Goal: Entertainment & Leisure: Consume media (video, audio)

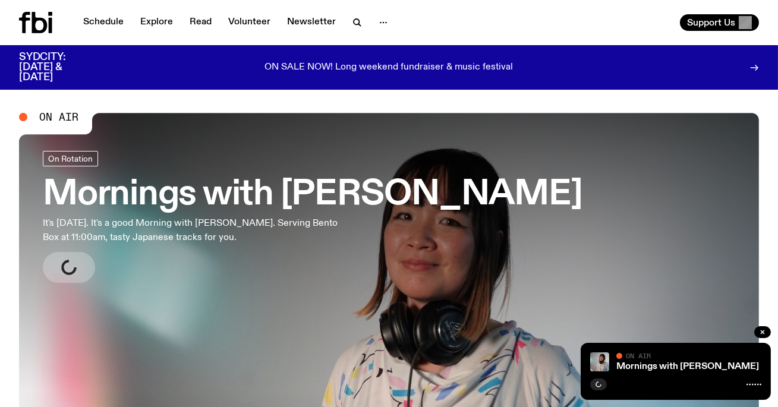
click at [136, 197] on h3 "Mornings with [PERSON_NAME]" at bounding box center [313, 194] width 540 height 33
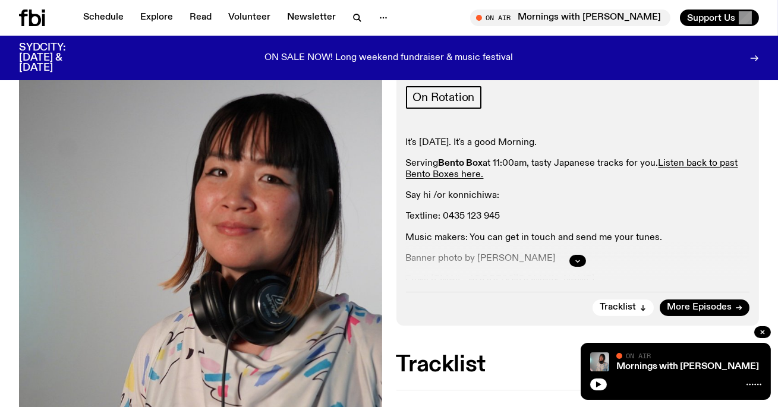
scroll to position [232, 0]
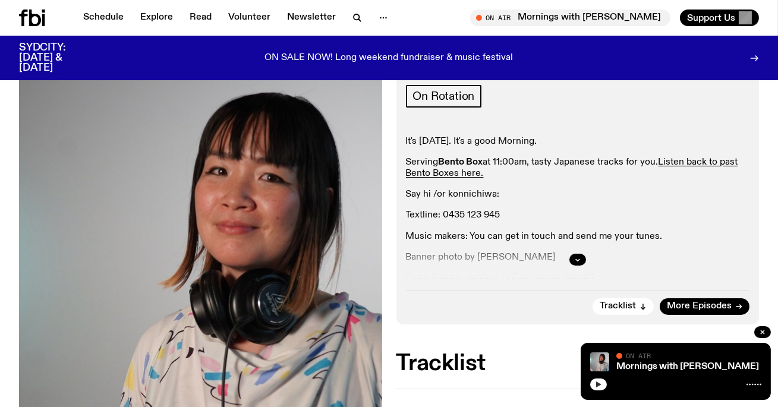
click at [599, 382] on icon "button" at bounding box center [598, 384] width 7 height 7
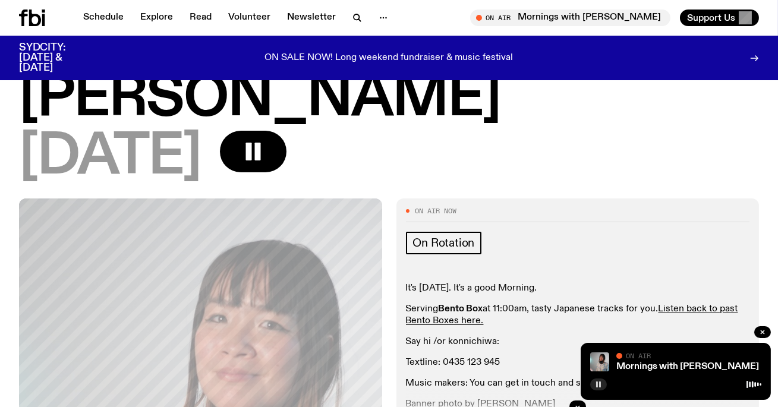
scroll to position [89, 0]
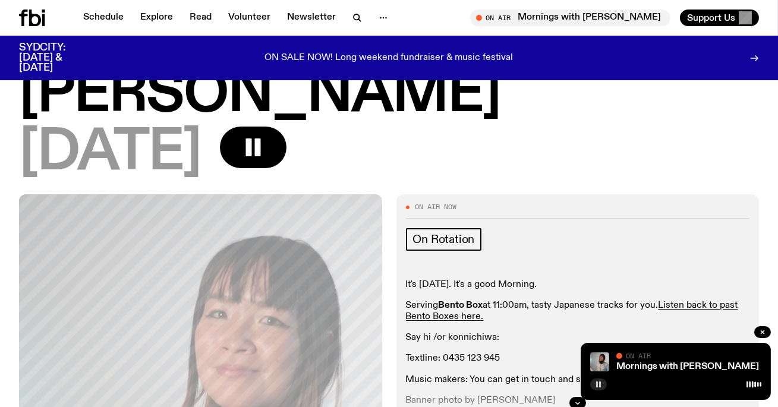
click at [544, 127] on div "[DATE]" at bounding box center [389, 154] width 740 height 54
click at [455, 132] on div "Mornings with [PERSON_NAME] [DATE]" at bounding box center [389, 105] width 778 height 180
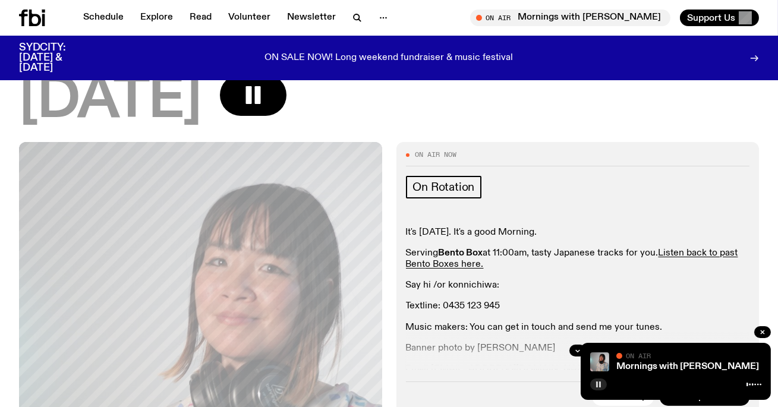
scroll to position [268, 0]
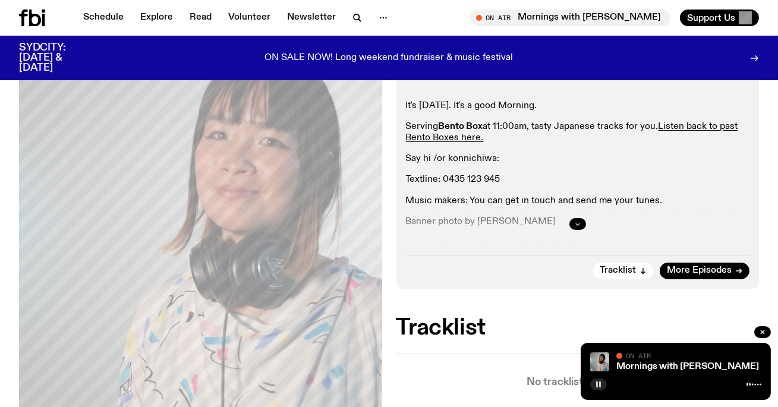
click at [577, 218] on button "button" at bounding box center [578, 224] width 17 height 12
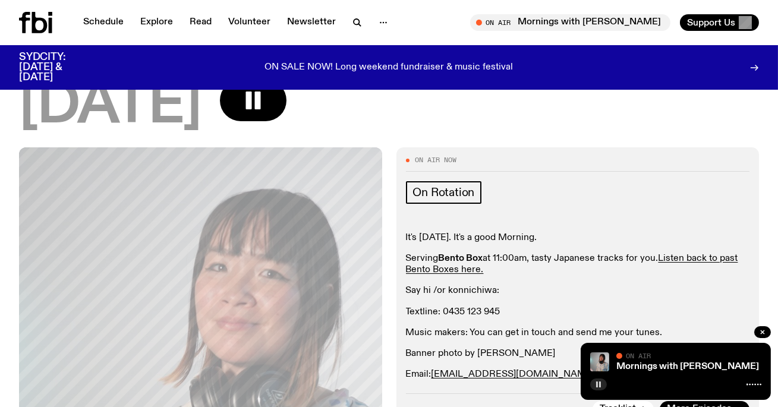
scroll to position [0, 0]
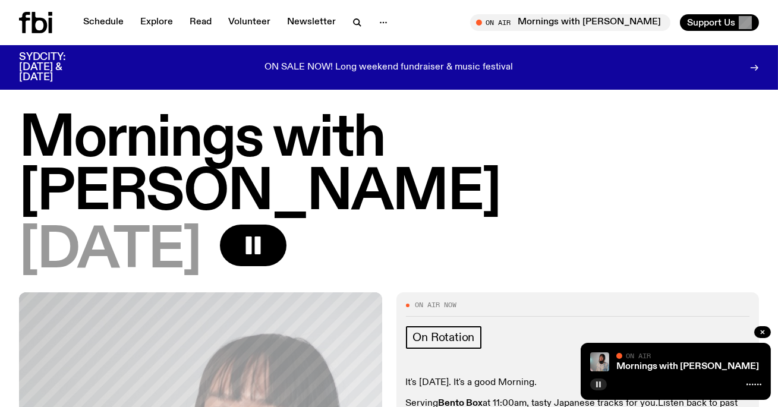
click at [272, 136] on h1 "Mornings with [PERSON_NAME]" at bounding box center [389, 166] width 740 height 107
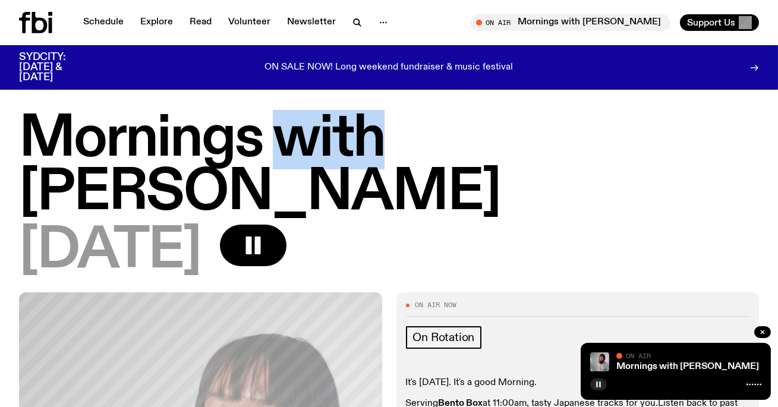
click at [272, 136] on h1 "Mornings with [PERSON_NAME]" at bounding box center [389, 166] width 740 height 107
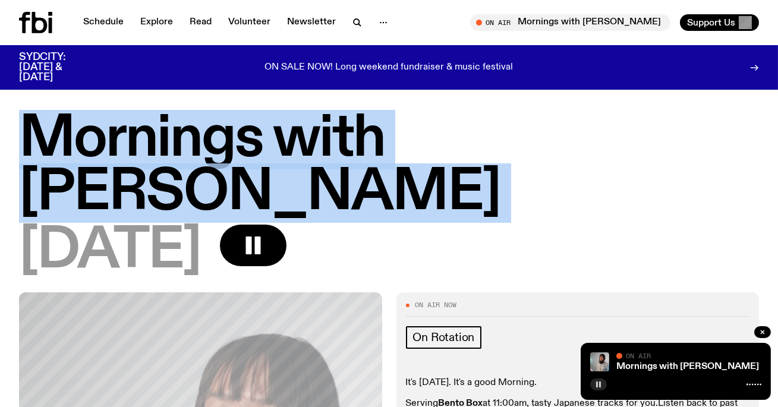
click at [272, 136] on h1 "Mornings with [PERSON_NAME]" at bounding box center [389, 166] width 740 height 107
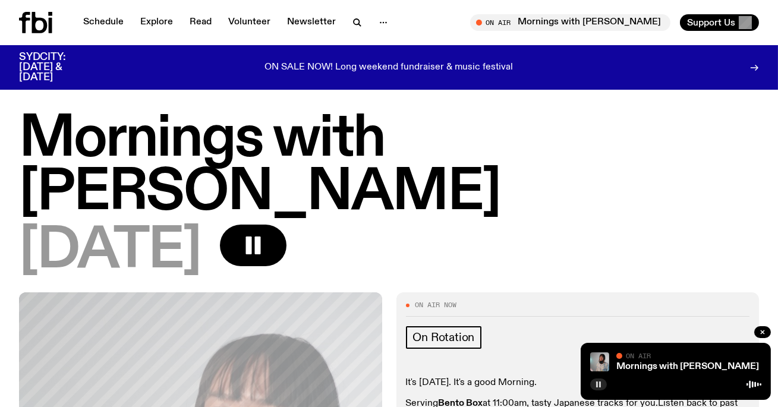
click at [291, 132] on h1 "Mornings with [PERSON_NAME]" at bounding box center [389, 166] width 740 height 107
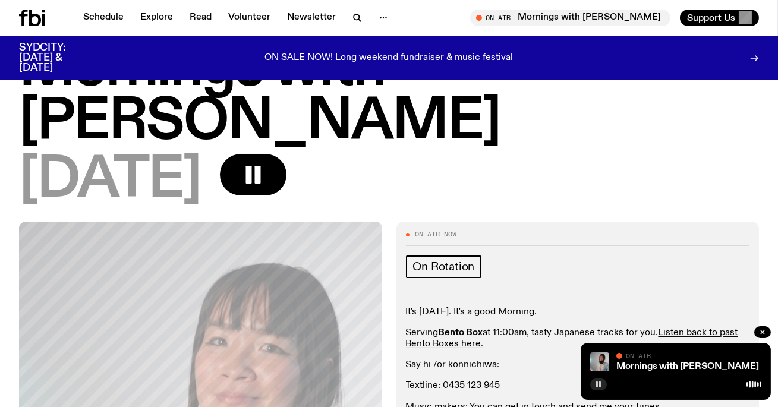
scroll to position [65, 0]
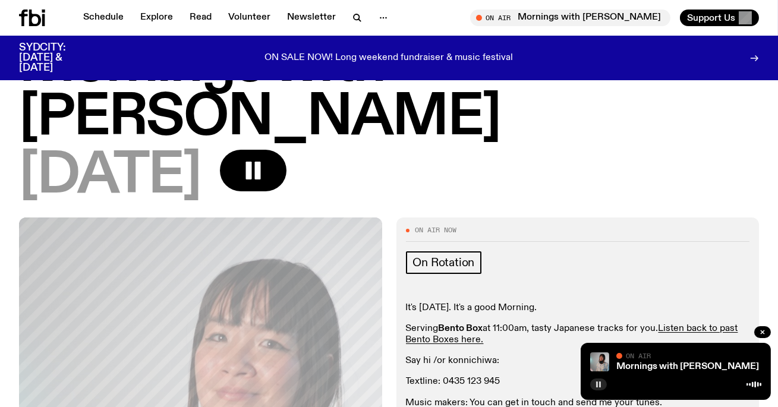
click at [511, 303] on div "It's [DATE]. It's a good Morning. Serving Bento Box at 11:00am, tasty Japanese …" at bounding box center [578, 377] width 344 height 149
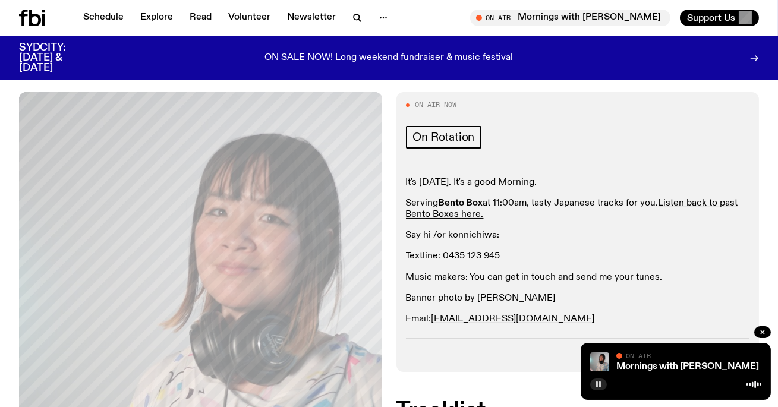
scroll to position [0, 0]
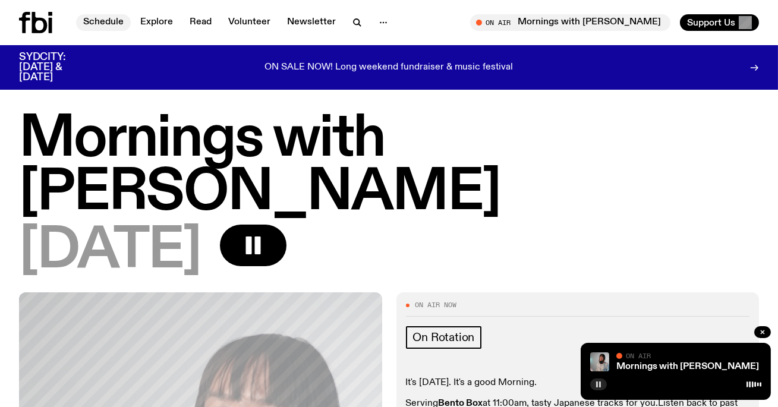
click at [106, 21] on link "Schedule" at bounding box center [103, 22] width 55 height 17
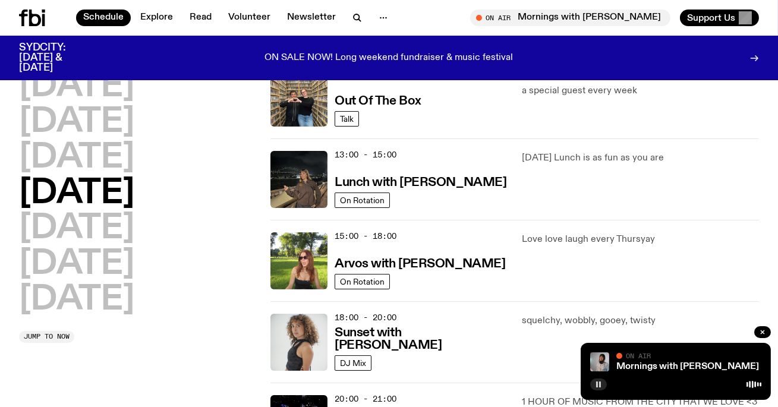
scroll to position [280, 0]
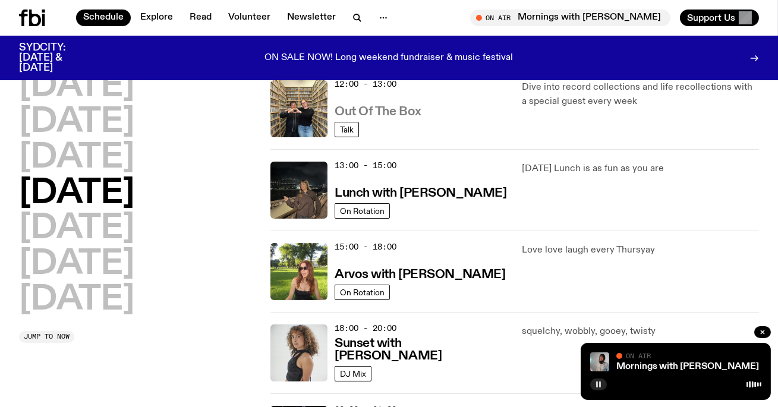
click at [394, 111] on h3 "Out Of The Box" at bounding box center [378, 112] width 87 height 12
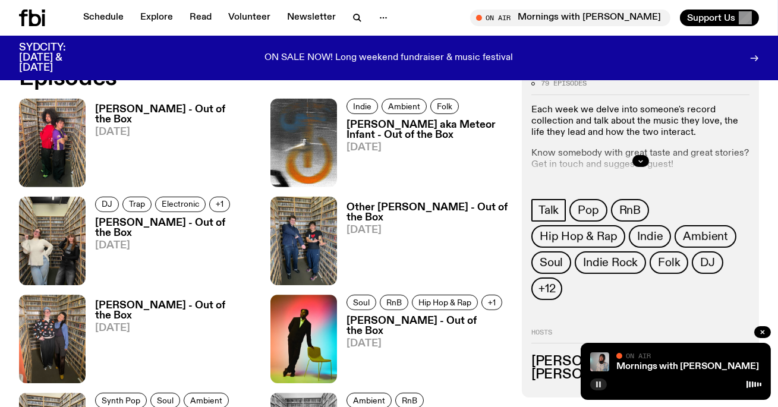
scroll to position [527, 0]
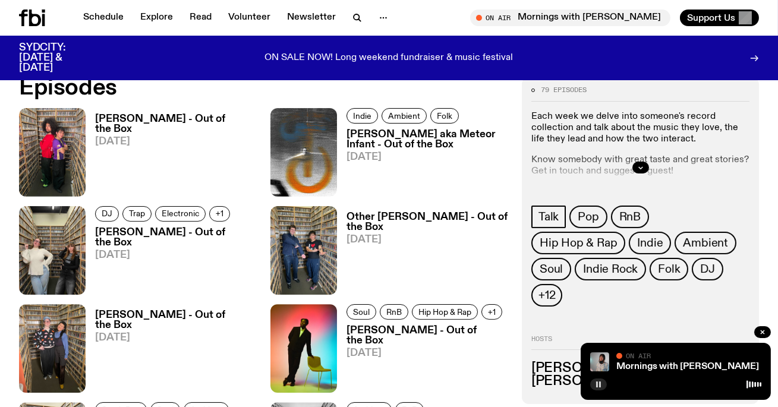
click at [169, 114] on h3 "[PERSON_NAME] - Out of the Box" at bounding box center [175, 124] width 161 height 20
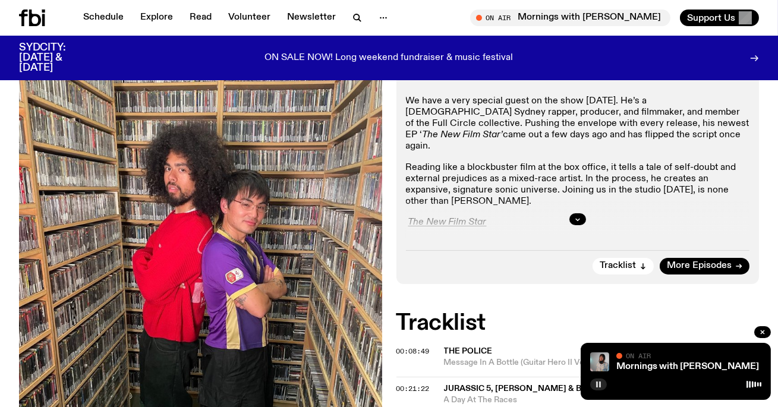
scroll to position [272, 0]
click at [577, 216] on icon "button" at bounding box center [577, 219] width 7 height 7
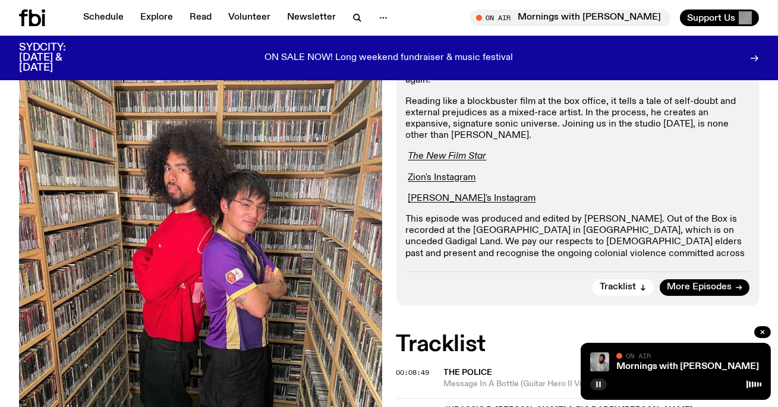
scroll to position [348, 0]
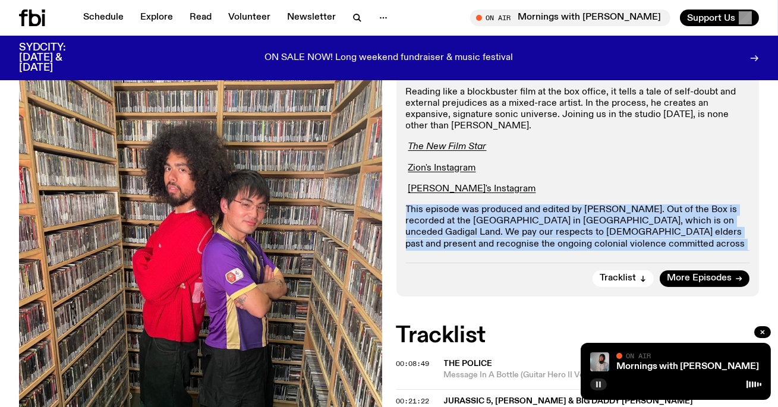
drag, startPoint x: 704, startPoint y: 190, endPoint x: 400, endPoint y: 145, distance: 307.1
click at [400, 145] on div "Aired on [DATE] 12:00pm Talk We have a very special guest on the show [DATE]. H…" at bounding box center [578, 115] width 363 height 361
copy p "This episode was produced and edited by [PERSON_NAME]. Out of the Box is record…"
click at [533, 205] on p "This episode was produced and edited by [PERSON_NAME]. Out of the Box is record…" at bounding box center [578, 239] width 344 height 68
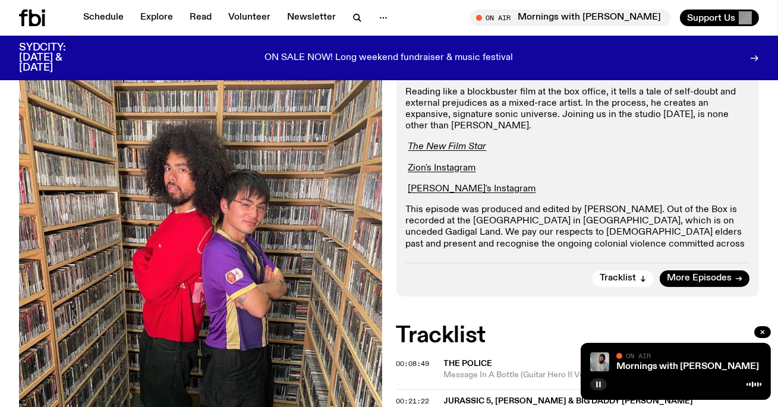
click at [43, 10] on icon at bounding box center [43, 11] width 3 height 3
